Goal: Answer question/provide support

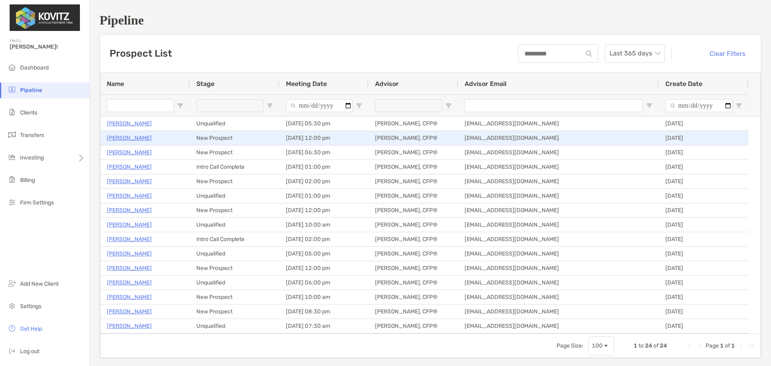
click at [123, 136] on p "[PERSON_NAME]" at bounding box center [129, 138] width 45 height 10
click at [128, 137] on p "[PERSON_NAME]" at bounding box center [129, 138] width 45 height 10
click at [134, 139] on p "[PERSON_NAME]" at bounding box center [129, 138] width 45 height 10
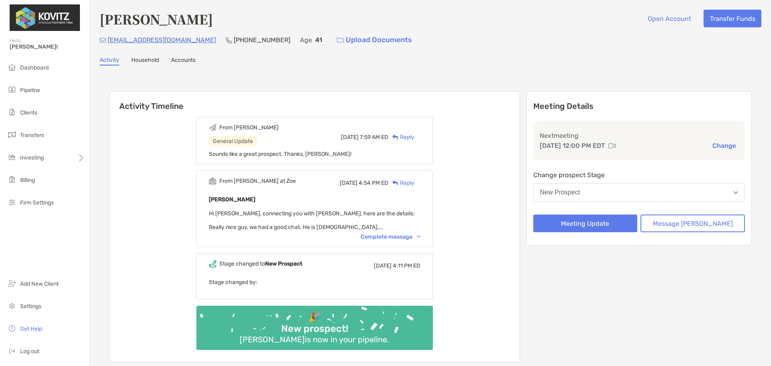
click at [386, 241] on div "From Paul at Zoe Wed, Aug 13 4:54 PM ED Reply Daniel Callton Hi Paul, connectin…" at bounding box center [314, 208] width 237 height 77
click at [384, 237] on div "Complete message" at bounding box center [391, 236] width 60 height 7
click at [180, 88] on div "Activity Timeline From [PERSON_NAME] General Update [DATE] 7:59 AM ED Reply Sou…" at bounding box center [430, 227] width 643 height 289
click at [617, 197] on button "New Prospect" at bounding box center [639, 192] width 212 height 18
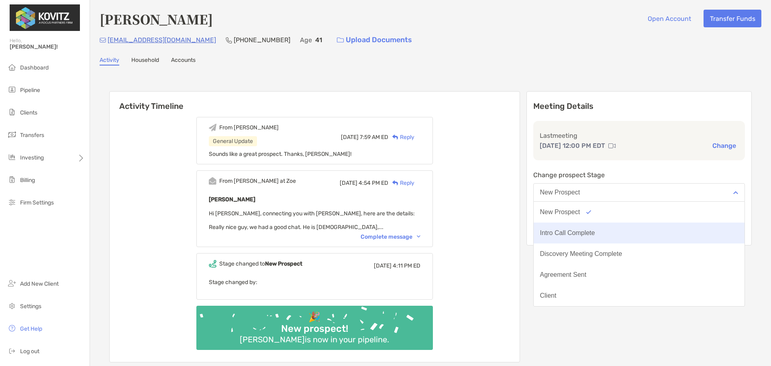
click at [612, 234] on button "Intro Call Complete" at bounding box center [639, 233] width 211 height 21
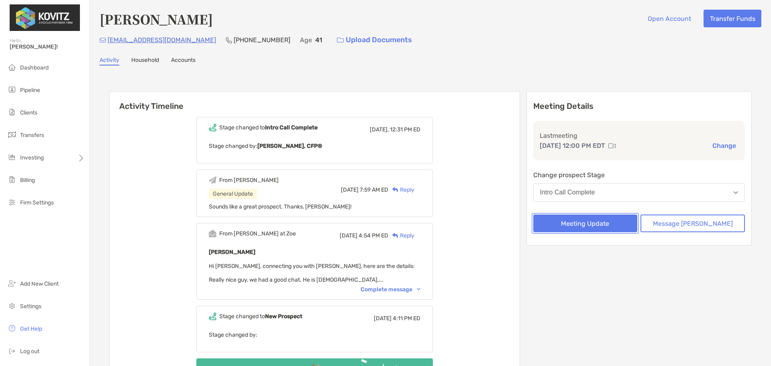
click at [596, 226] on button "Meeting Update" at bounding box center [585, 223] width 104 height 18
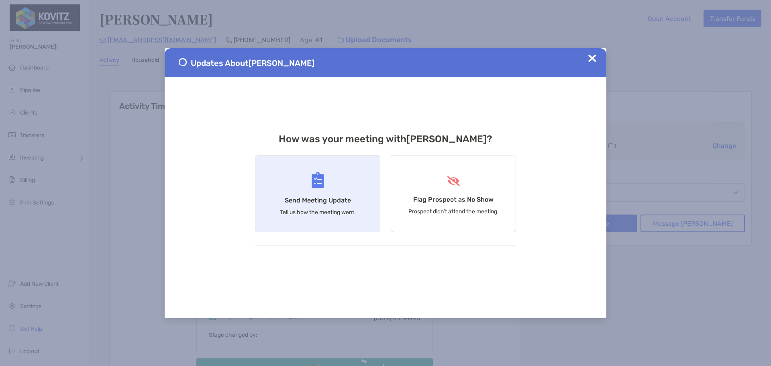
click at [332, 188] on div "Send Meeting Update Tell us how the meeting went." at bounding box center [317, 193] width 125 height 77
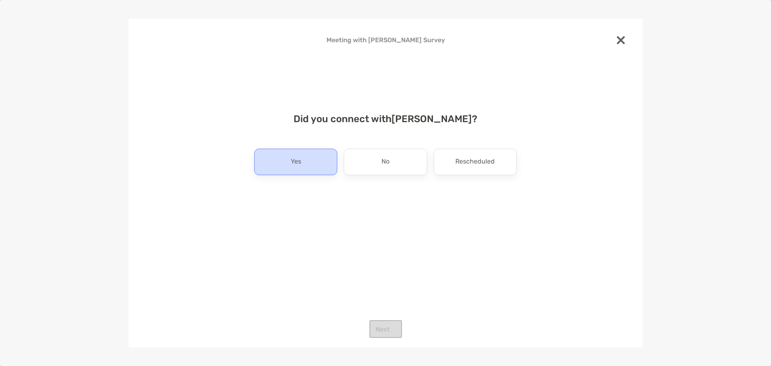
click at [314, 163] on div "Yes" at bounding box center [295, 162] width 83 height 27
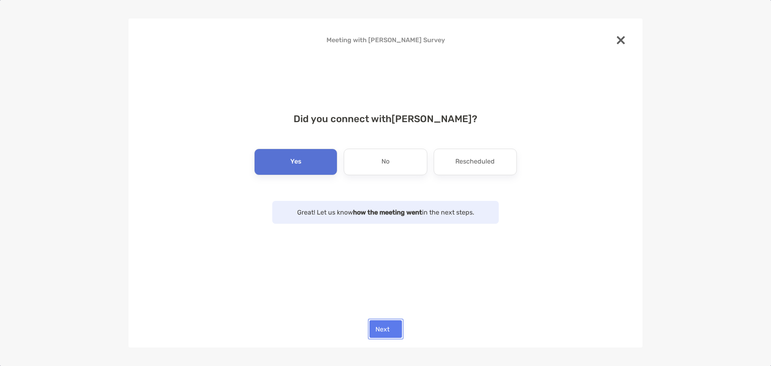
click at [396, 334] on button "Next" at bounding box center [386, 329] width 33 height 18
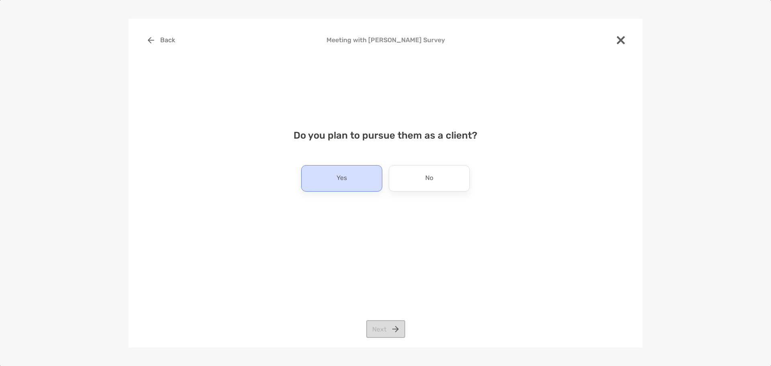
click at [354, 186] on div "Yes" at bounding box center [341, 178] width 81 height 27
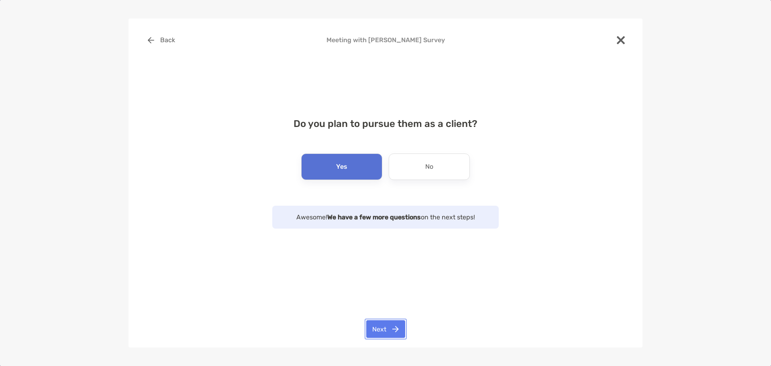
click at [380, 326] on button "Next" at bounding box center [385, 329] width 39 height 18
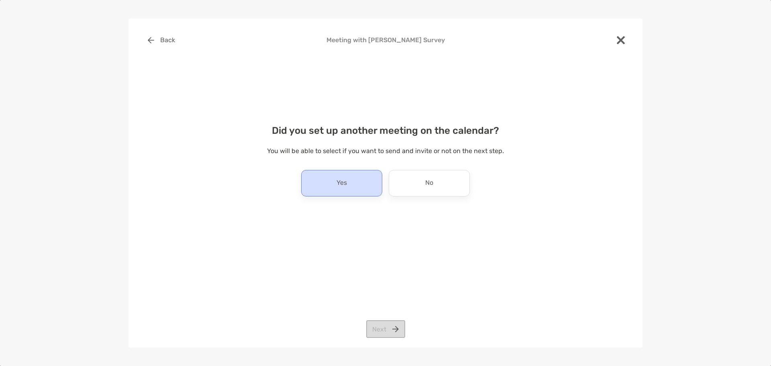
click at [360, 188] on div "Yes" at bounding box center [341, 183] width 81 height 27
click at [384, 334] on button "Next" at bounding box center [385, 329] width 39 height 18
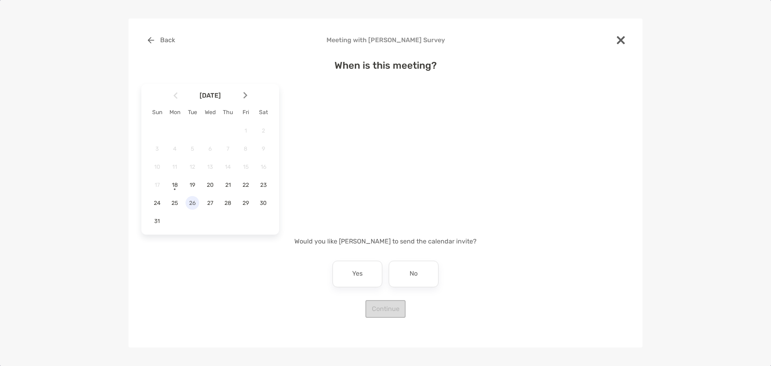
click at [194, 201] on span "26" at bounding box center [193, 203] width 14 height 7
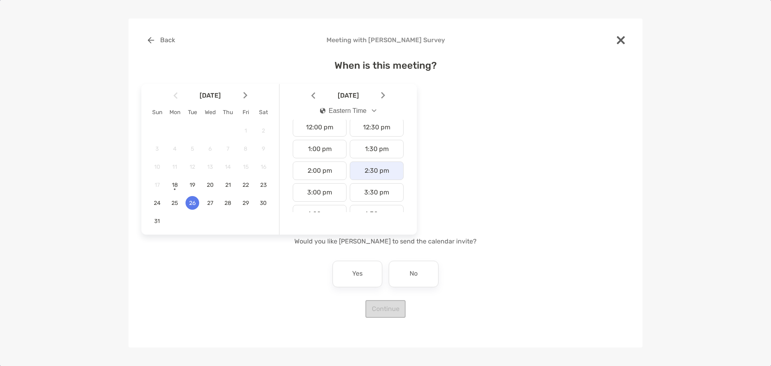
scroll to position [281, 0]
click at [320, 151] on div "2:00 pm" at bounding box center [320, 151] width 54 height 18
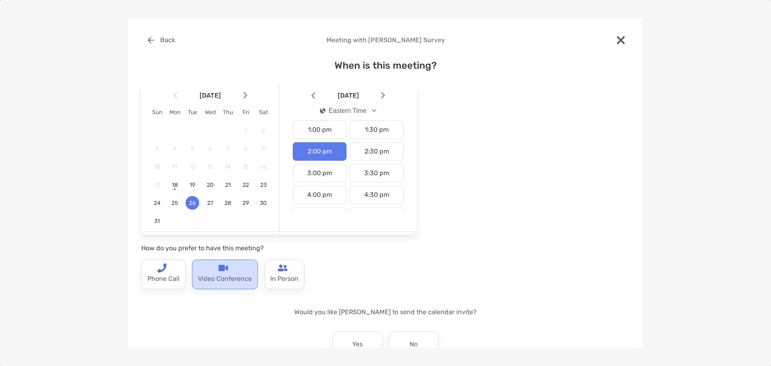
click at [206, 268] on div "Video Conference" at bounding box center [225, 274] width 66 height 30
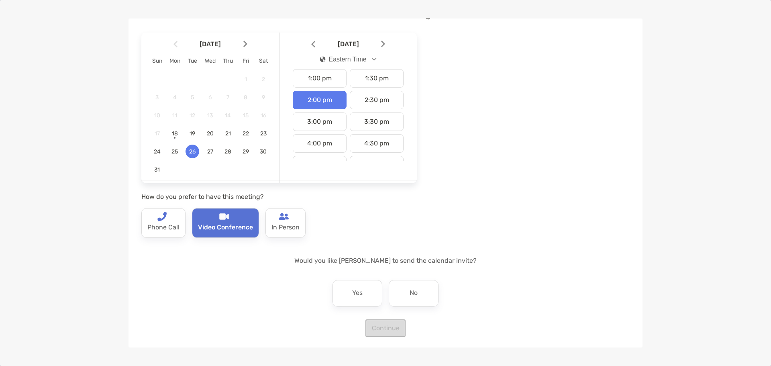
scroll to position [53, 0]
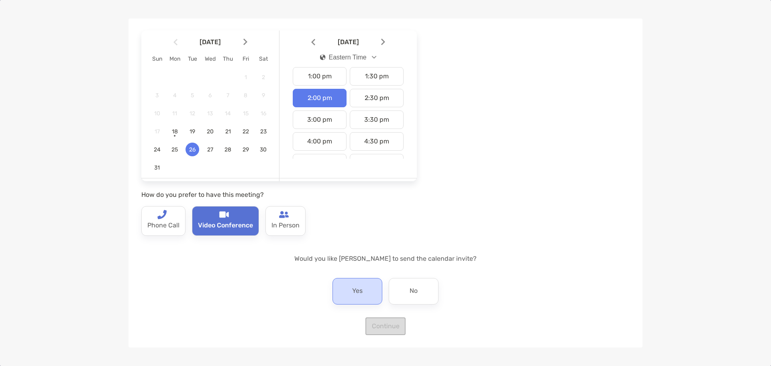
click at [362, 286] on div "Yes" at bounding box center [358, 291] width 50 height 27
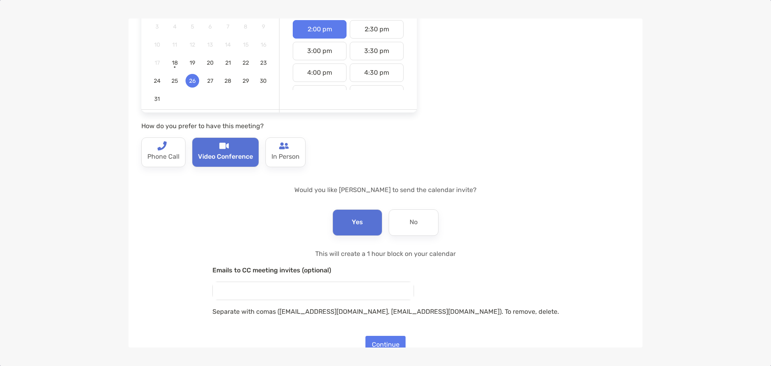
scroll to position [141, 0]
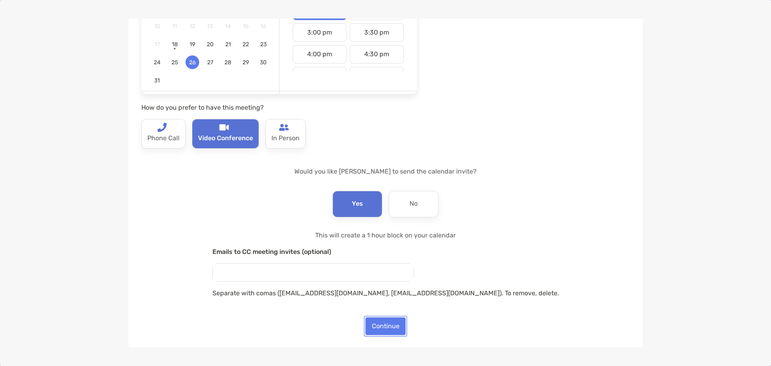
click at [395, 323] on button "Continue" at bounding box center [385, 326] width 40 height 18
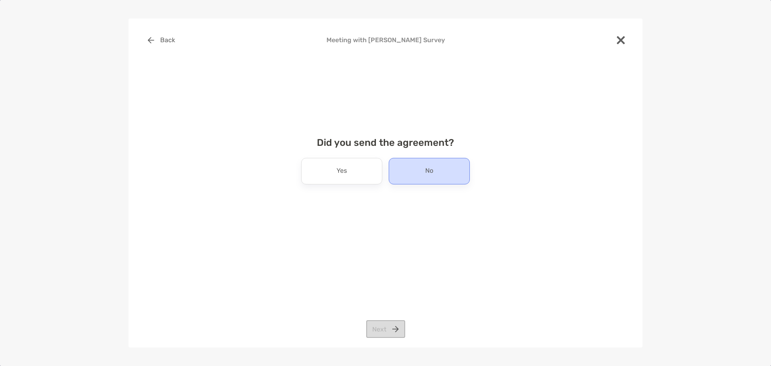
click at [423, 173] on div "No" at bounding box center [429, 171] width 81 height 27
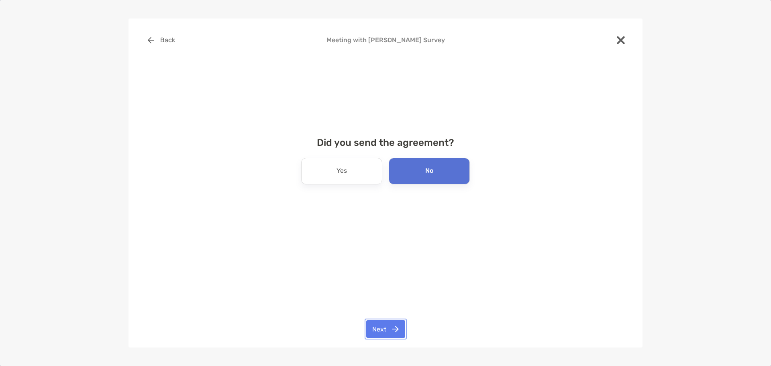
click at [386, 334] on button "Next" at bounding box center [385, 329] width 39 height 18
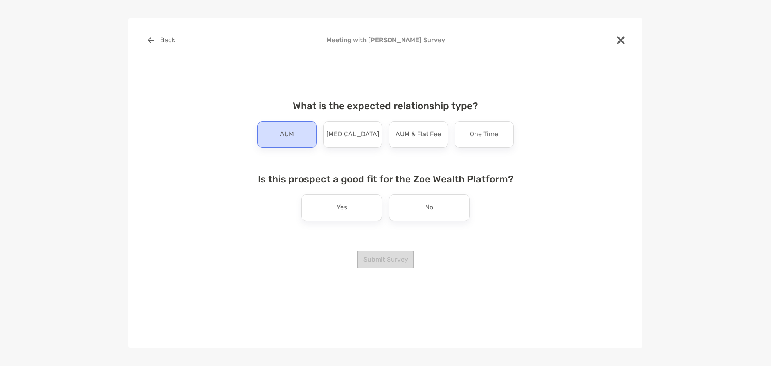
click at [285, 141] on div "AUM" at bounding box center [286, 134] width 59 height 27
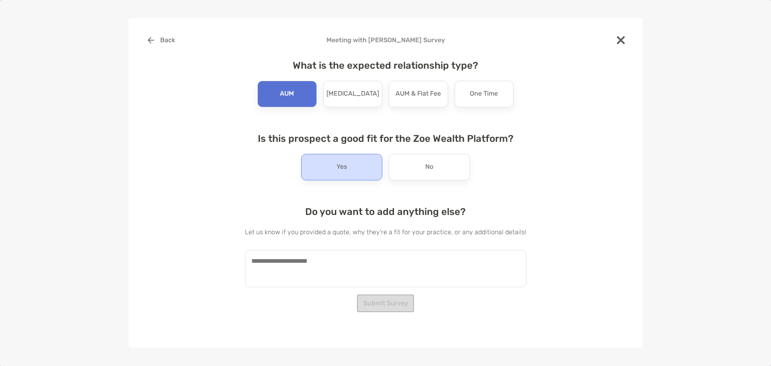
click at [349, 163] on div "Yes" at bounding box center [341, 167] width 81 height 27
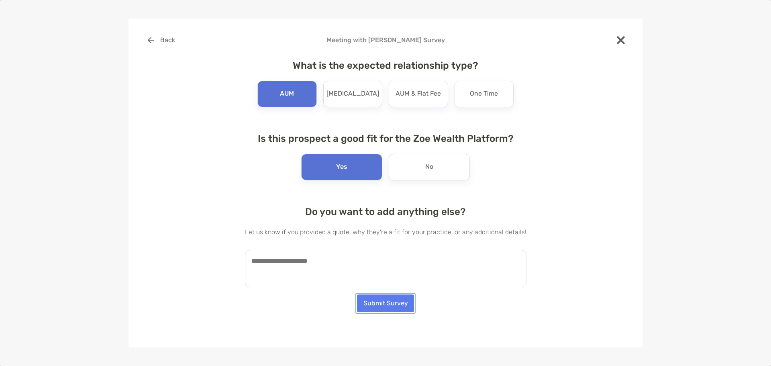
click at [380, 299] on button "Submit Survey" at bounding box center [385, 303] width 57 height 18
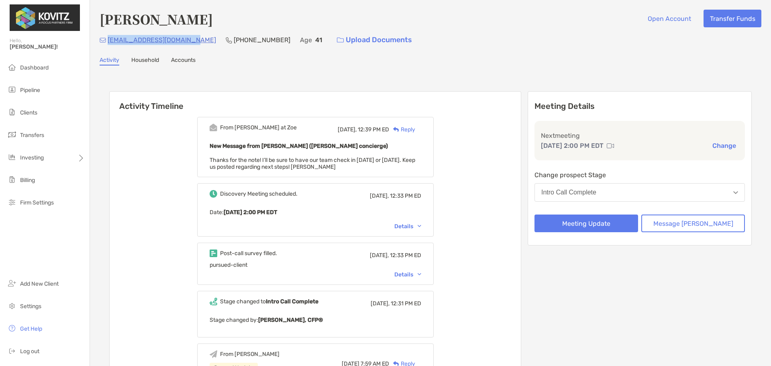
drag, startPoint x: 189, startPoint y: 41, endPoint x: 108, endPoint y: 42, distance: 81.1
click at [108, 42] on div "[EMAIL_ADDRESS][DOMAIN_NAME] [PHONE_NUMBER] Age [DEMOGRAPHIC_DATA] Upload Docum…" at bounding box center [431, 39] width 662 height 17
copy p "[EMAIL_ADDRESS][DOMAIN_NAME]"
click at [415, 127] on div "Reply" at bounding box center [402, 129] width 26 height 8
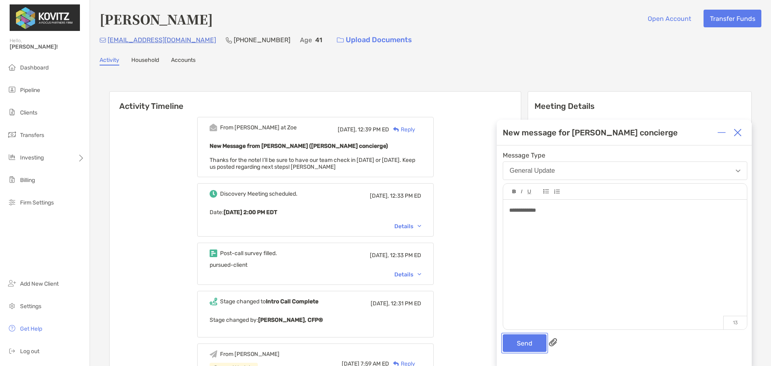
click at [515, 343] on button "Send" at bounding box center [525, 343] width 44 height 18
